Goal: Use online tool/utility: Utilize a website feature to perform a specific function

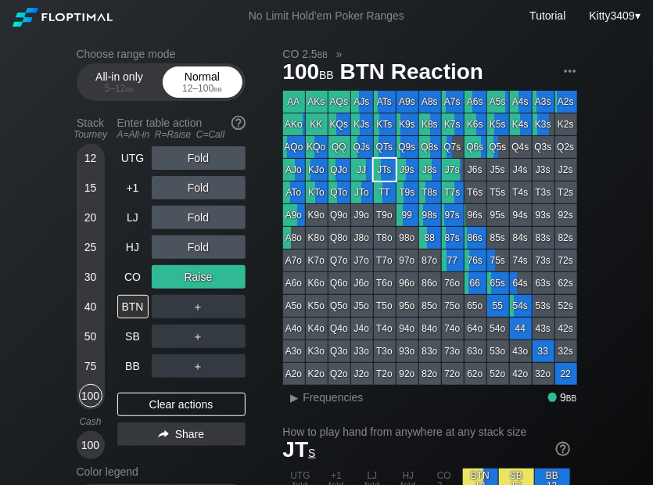
click at [194, 80] on div "Normal 12 – 100 bb" at bounding box center [203, 82] width 72 height 30
click at [196, 80] on div "Normal 12 – 100 bb" at bounding box center [203, 82] width 72 height 30
click at [196, 81] on div "Normal 12 – 100 bb" at bounding box center [203, 82] width 72 height 30
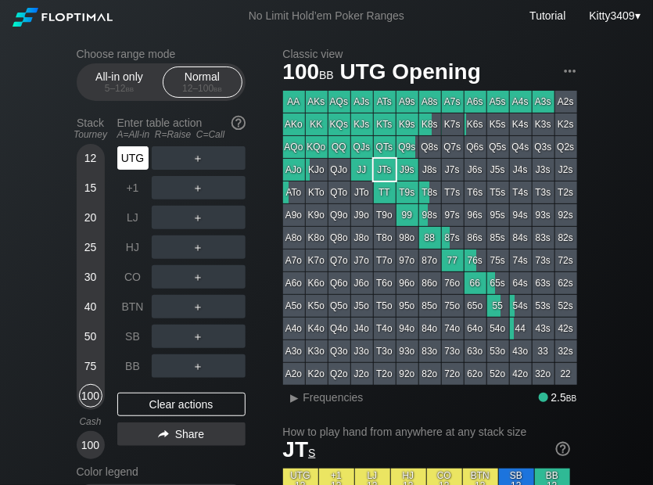
click at [131, 164] on div "UTG" at bounding box center [132, 157] width 31 height 23
click at [188, 160] on div "R ✕" at bounding box center [198, 157] width 31 height 23
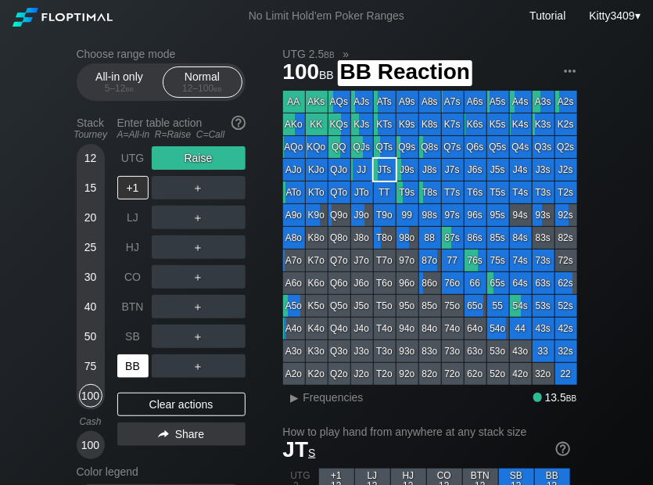
click at [127, 367] on div "BB" at bounding box center [132, 365] width 31 height 23
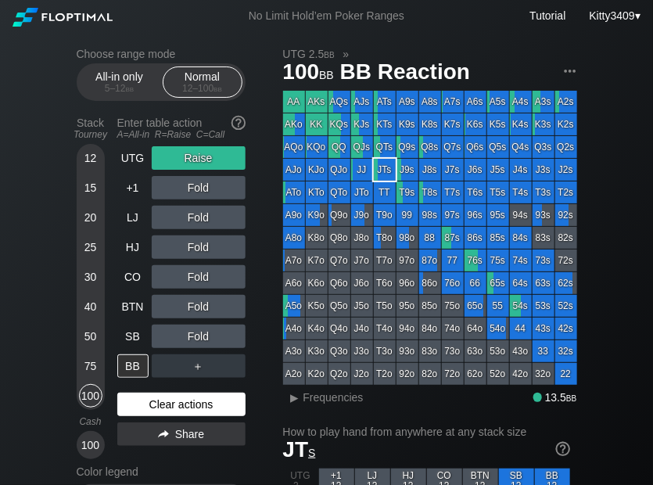
drag, startPoint x: 165, startPoint y: 407, endPoint x: 150, endPoint y: 326, distance: 81.9
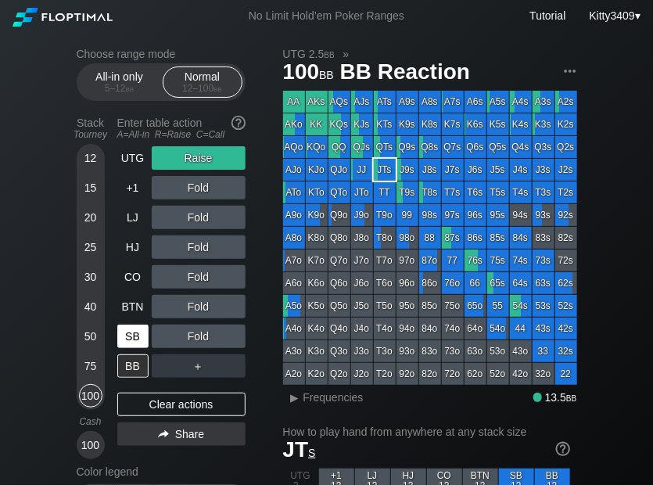
click at [165, 405] on div "Clear actions" at bounding box center [181, 404] width 128 height 23
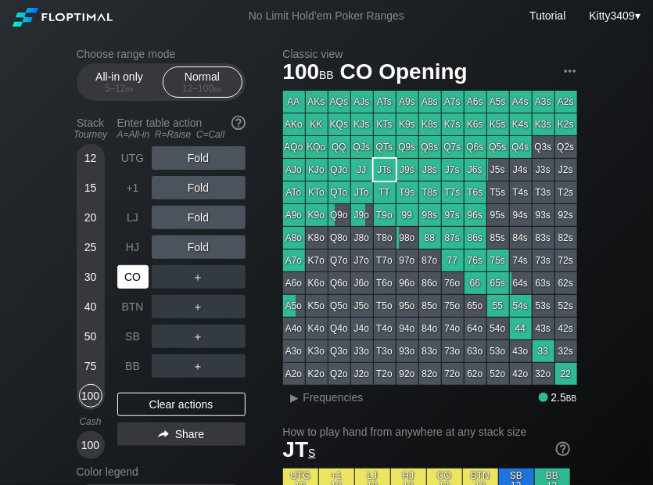
click at [135, 277] on div "CO" at bounding box center [132, 276] width 31 height 23
click at [190, 272] on div "R ✕" at bounding box center [198, 276] width 31 height 23
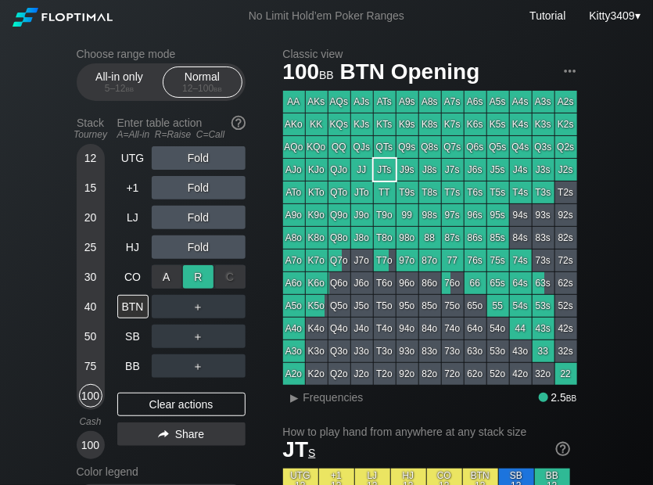
click at [199, 288] on div "R ✕" at bounding box center [198, 276] width 31 height 23
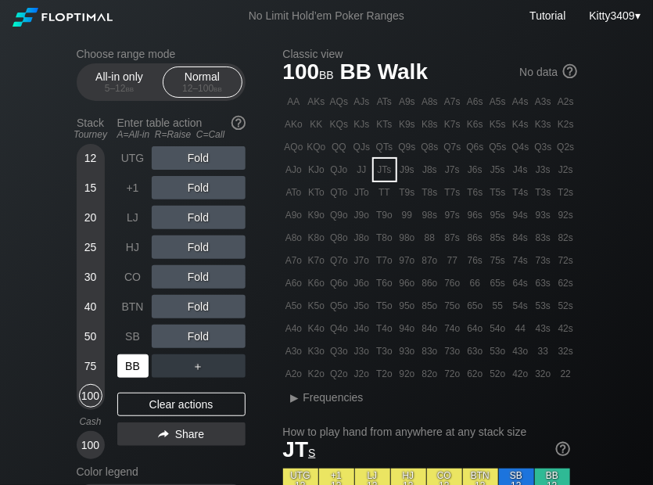
click at [118, 372] on div "BB" at bounding box center [132, 365] width 31 height 23
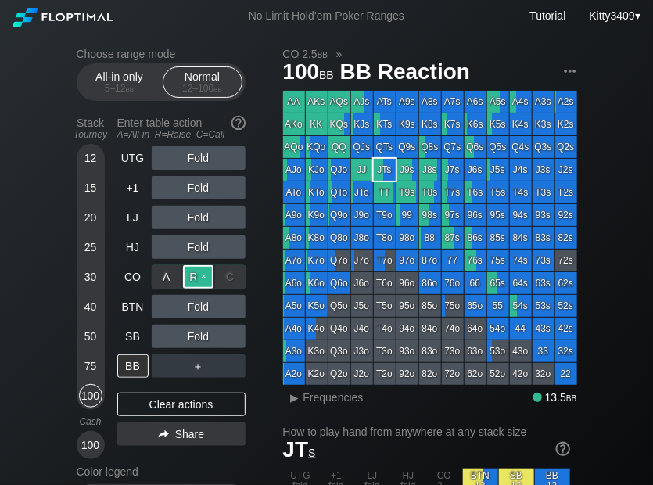
click at [189, 273] on div "R ✕" at bounding box center [198, 276] width 31 height 23
